Goal: Transaction & Acquisition: Purchase product/service

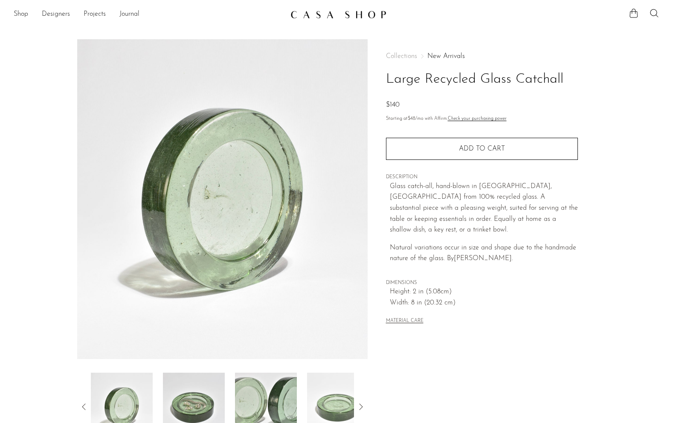
click at [188, 399] on img at bounding box center [194, 407] width 62 height 68
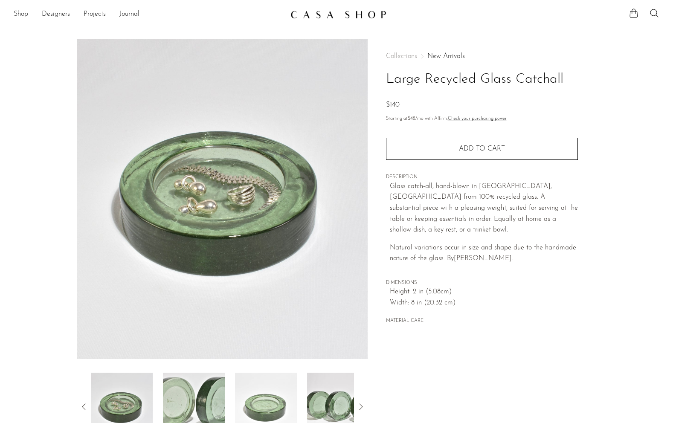
click at [259, 395] on img at bounding box center [266, 407] width 62 height 68
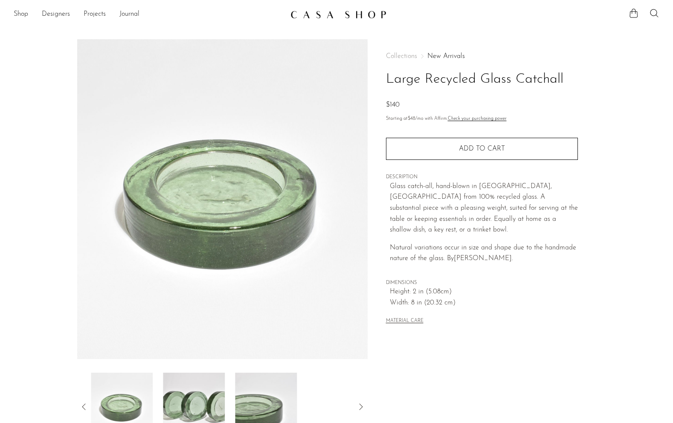
click at [261, 405] on img at bounding box center [266, 407] width 62 height 68
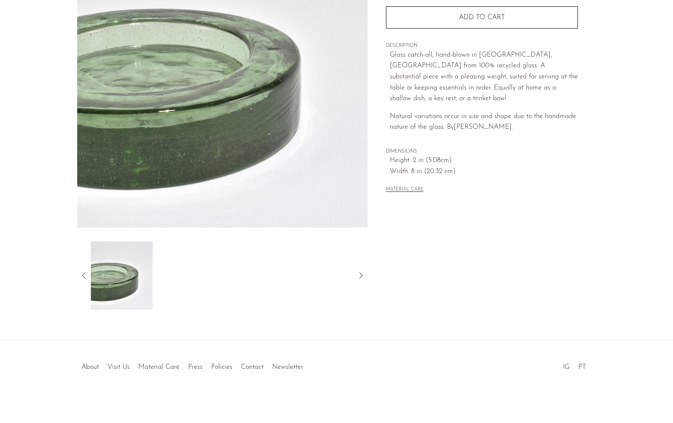
scroll to position [111, 0]
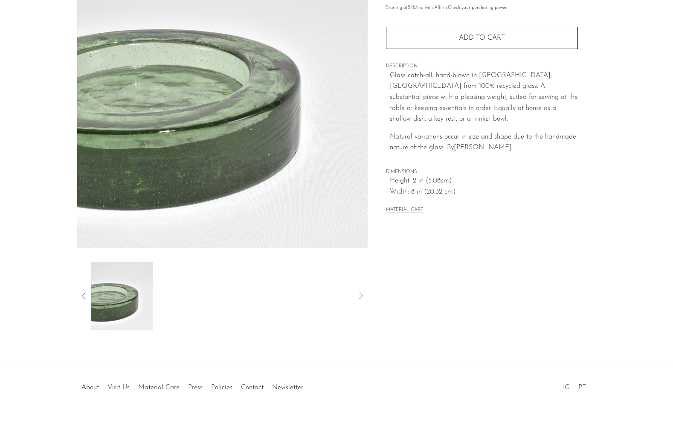
click at [87, 303] on div at bounding box center [222, 296] width 290 height 68
click at [87, 300] on icon at bounding box center [84, 296] width 10 height 10
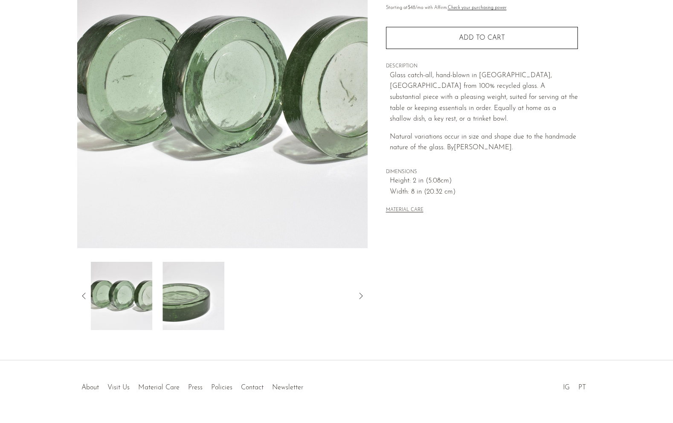
click at [110, 300] on img at bounding box center [121, 296] width 62 height 68
click at [93, 298] on img at bounding box center [122, 296] width 62 height 68
click at [87, 298] on icon at bounding box center [84, 296] width 10 height 10
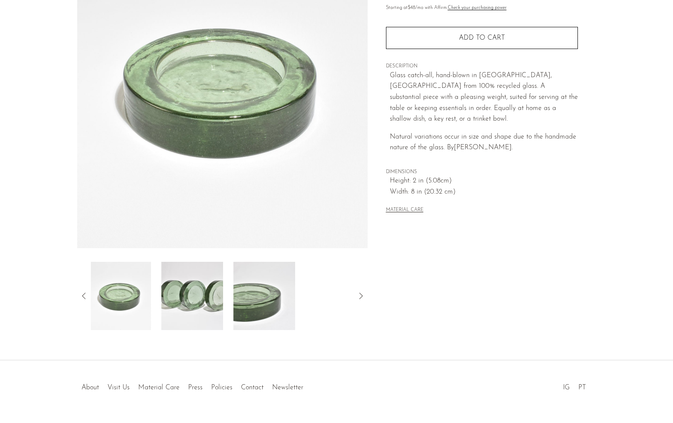
click at [119, 298] on img at bounding box center [120, 296] width 62 height 68
click at [86, 293] on icon at bounding box center [84, 296] width 10 height 10
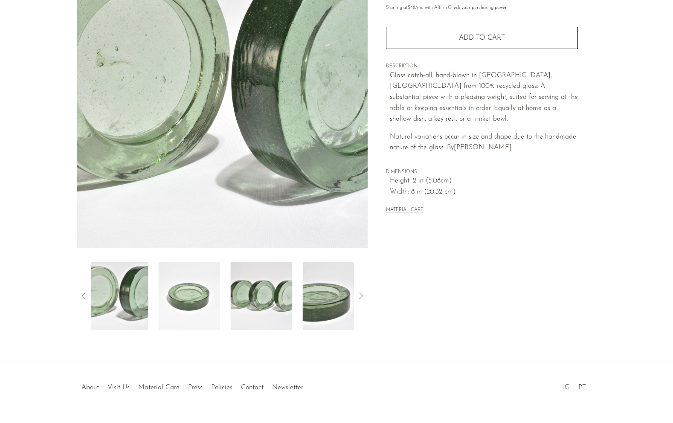
click at [116, 291] on img at bounding box center [117, 296] width 62 height 68
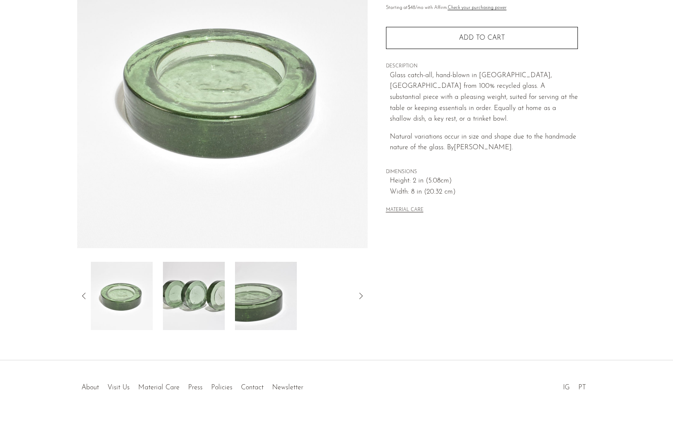
scroll to position [0, 0]
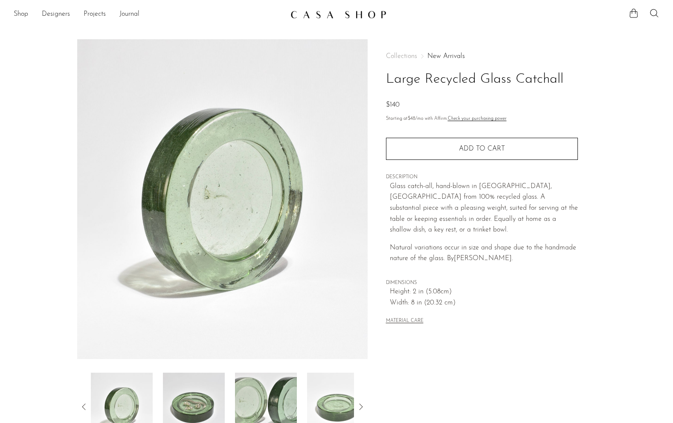
click at [458, 106] on div "$140" at bounding box center [482, 105] width 192 height 11
